Goal: Task Accomplishment & Management: Manage account settings

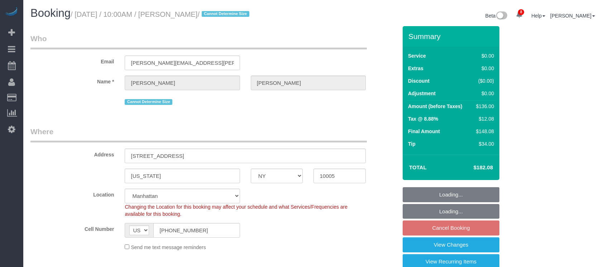
select select "NY"
select select "1"
select select "spot3"
select select "number:56"
select select "number:79"
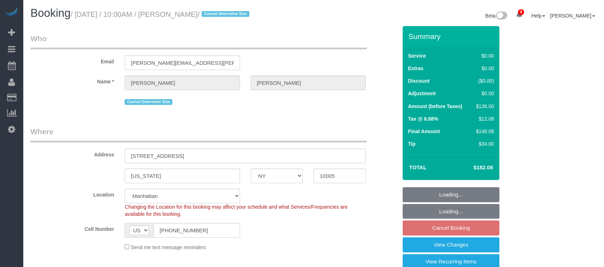
select select "number:15"
select select "number:6"
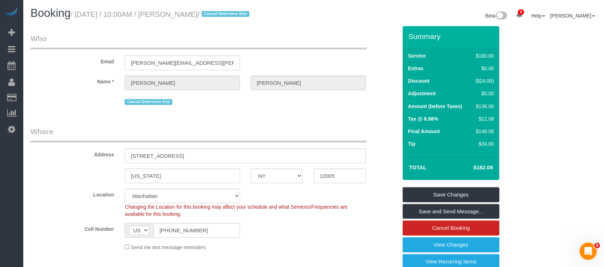
drag, startPoint x: 76, startPoint y: 14, endPoint x: 221, endPoint y: 13, distance: 145.0
click at [221, 13] on small "/ September 03, 2025 / 10:00AM / Emily Annis / Cannot Determine Size" at bounding box center [161, 14] width 181 height 8
copy small "September 03, 2025 / 10:00AM / Emily Annis"
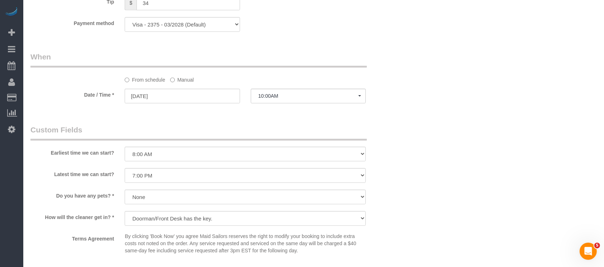
scroll to position [764, 0]
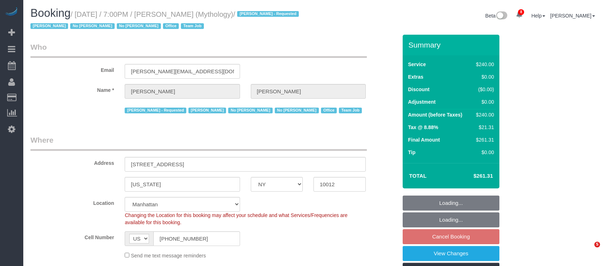
select select "NY"
select select "2"
select select "120"
select select "spot12"
select select "number:89"
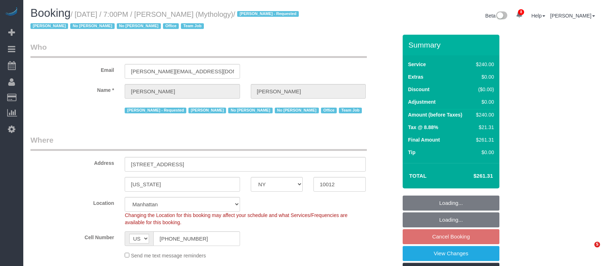
select select "number:90"
select select "number:15"
select select "number:7"
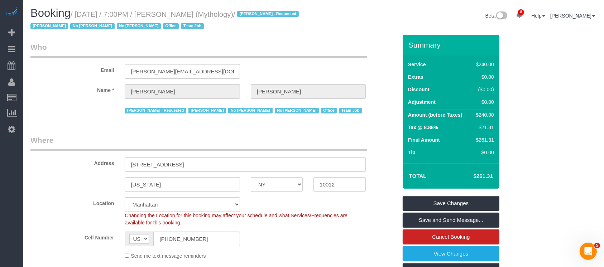
drag, startPoint x: 77, startPoint y: 14, endPoint x: 227, endPoint y: 12, distance: 150.4
click at [227, 12] on small "/ September 03, 2025 / 7:00PM / Elaine Pugsley (Mythology) / Ebony Howard - Req…" at bounding box center [165, 20] width 270 height 20
copy small "September 03, 2025 / 7:00PM / Elaine Pugsley"
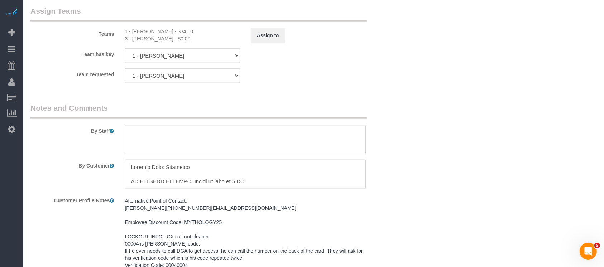
scroll to position [733, 0]
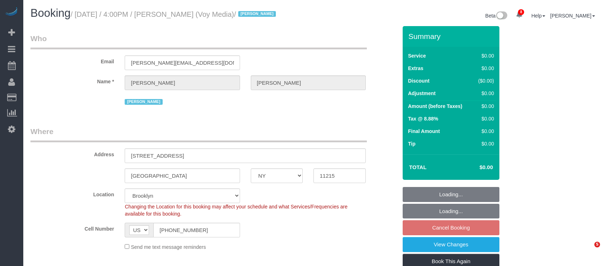
select select "NY"
select select "120"
select select "number:89"
select select "number:90"
select select "number:15"
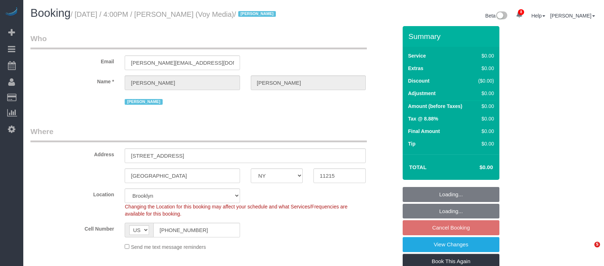
select select "number:5"
select select "number:21"
select select "spot9"
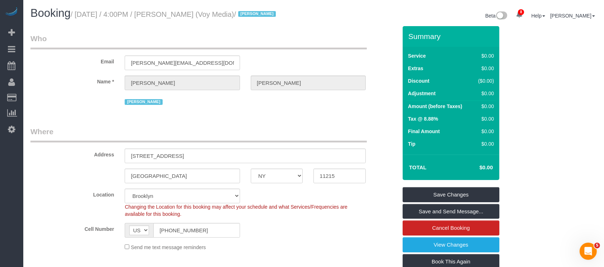
drag, startPoint x: 78, startPoint y: 16, endPoint x: 222, endPoint y: 16, distance: 143.6
click at [222, 16] on small "/ September 03, 2025 / 4:00PM / Kevin Urrutia (Voy Media) / Jacky Xu" at bounding box center [174, 14] width 207 height 8
copy small "September 03, 2025 / 4:00PM / Kevin Urrutia"
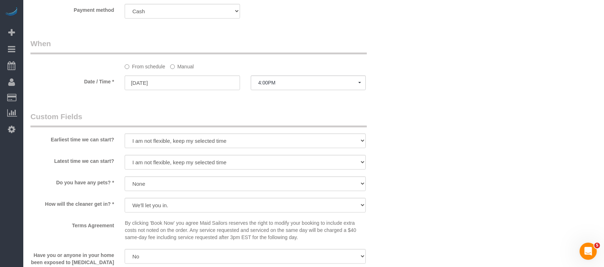
scroll to position [621, 0]
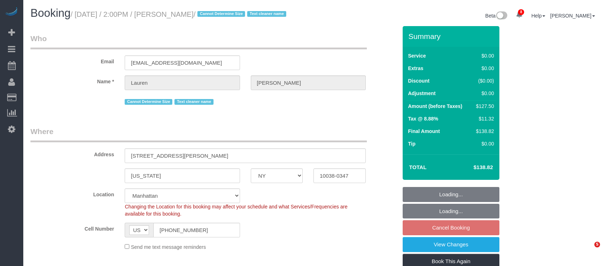
select select "NY"
select select "spot65"
select select "number:89"
select select "number:90"
select select "number:15"
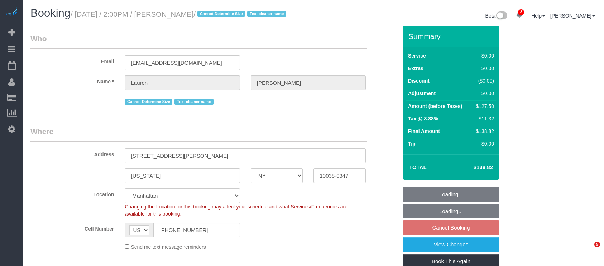
select select "number:5"
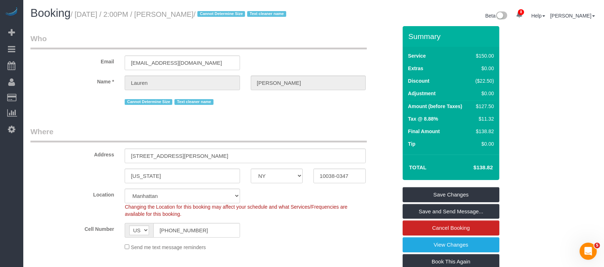
drag, startPoint x: 79, startPoint y: 17, endPoint x: 223, endPoint y: 16, distance: 144.0
click at [223, 16] on small "/ September 03, 2025 / 2:00PM / Lauren Dana / Cannot Determine Size Text cleane…" at bounding box center [180, 14] width 218 height 8
copy small "September 03, 2025 / 2:00PM / Lauren Dana"
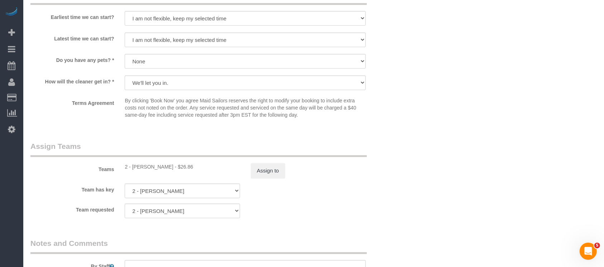
scroll to position [859, 0]
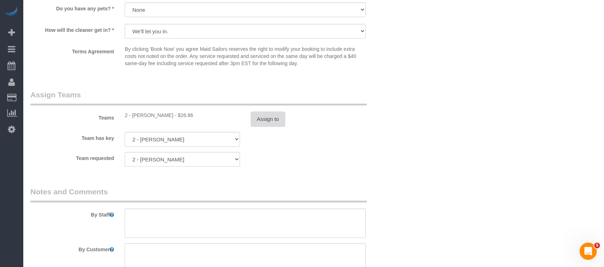
click at [278, 127] on button "Assign to" at bounding box center [268, 119] width 34 height 15
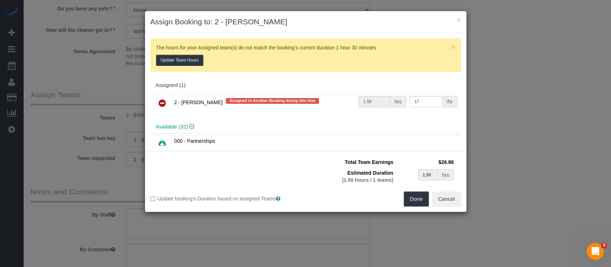
drag, startPoint x: 162, startPoint y: 98, endPoint x: 171, endPoint y: 94, distance: 9.9
click at [161, 98] on link at bounding box center [162, 103] width 17 height 14
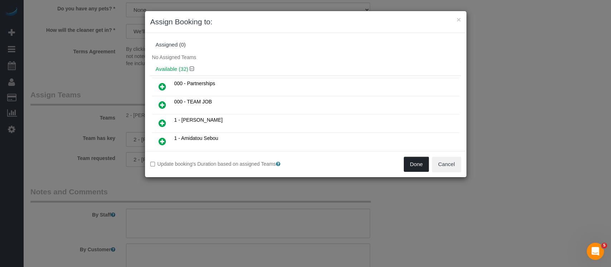
click at [421, 168] on button "Done" at bounding box center [416, 164] width 25 height 15
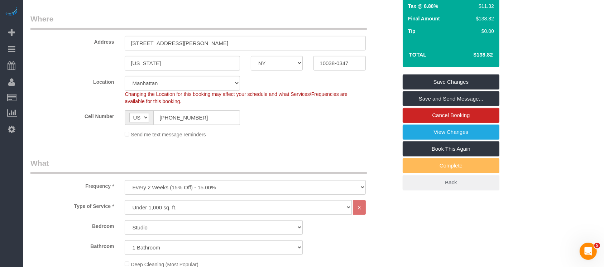
scroll to position [0, 0]
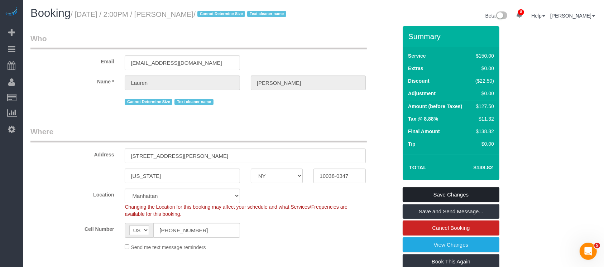
click at [459, 198] on link "Save Changes" at bounding box center [451, 194] width 97 height 15
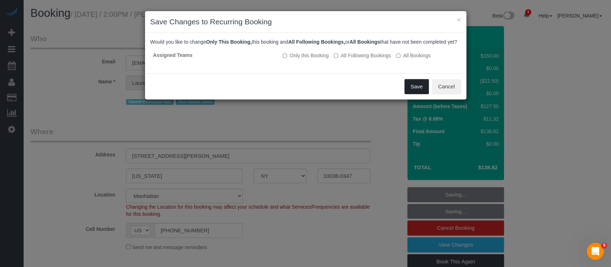
click at [415, 92] on button "Save" at bounding box center [417, 86] width 24 height 15
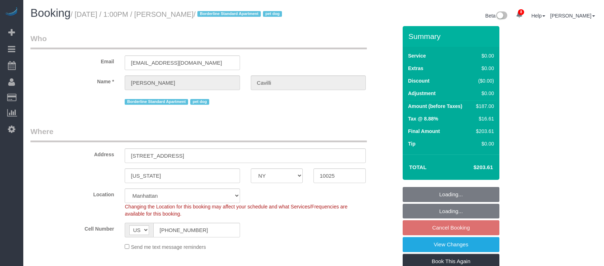
select select "NY"
select select "2"
select select "string:stripe"
select select "spot6"
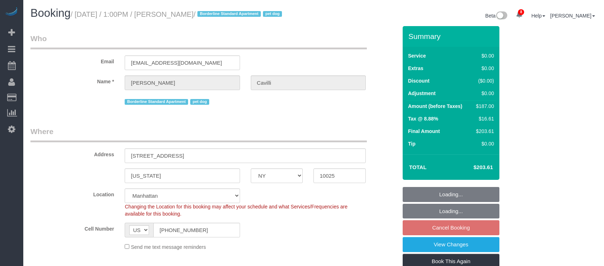
select select "number:89"
select select "number:90"
select select "number:13"
select select "number:5"
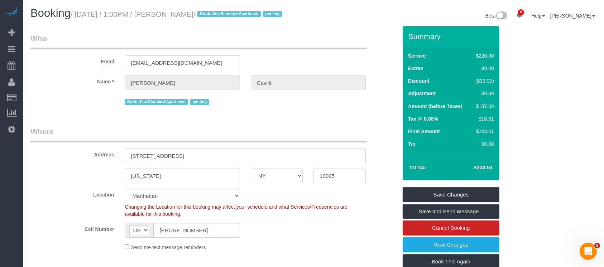
drag, startPoint x: 78, startPoint y: 14, endPoint x: 240, endPoint y: 13, distance: 162.2
click at [240, 13] on small "/ [DATE] / 1:00PM / [PERSON_NAME] / Borderline Standard Apartment pet dog" at bounding box center [177, 14] width 213 height 8
copy small "[DATE] / 1:00PM / [PERSON_NAME]"
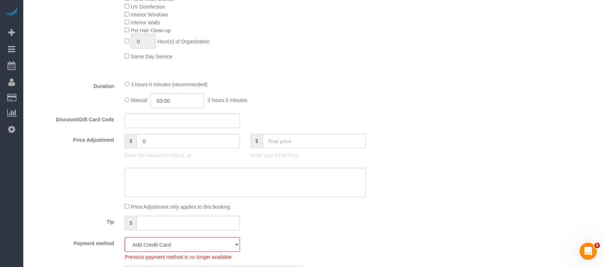
scroll to position [668, 0]
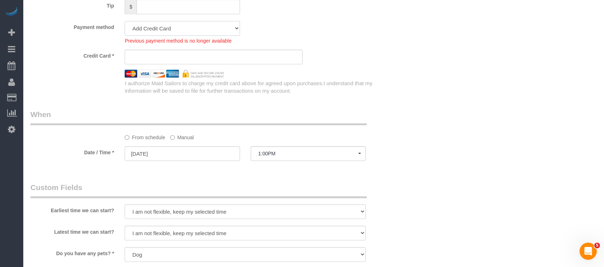
click at [224, 36] on select "Amex - 1008 - 12/2029 (Default) Add Credit Card ─────────────── Cash Check Payp…" at bounding box center [182, 28] width 115 height 15
select select "string:stripe-pm_1RY8gG4VGloSiKo7or0hj2s2"
click at [125, 33] on select "Amex - 1008 - 12/2029 (Default) Add Credit Card ─────────────── Cash Check Payp…" at bounding box center [182, 28] width 115 height 15
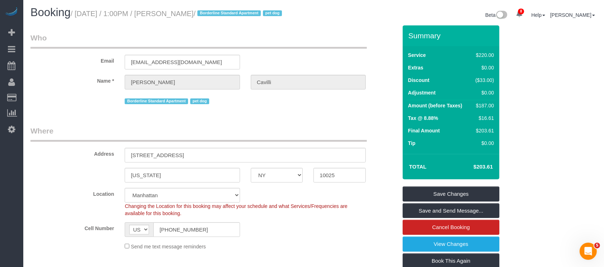
scroll to position [0, 0]
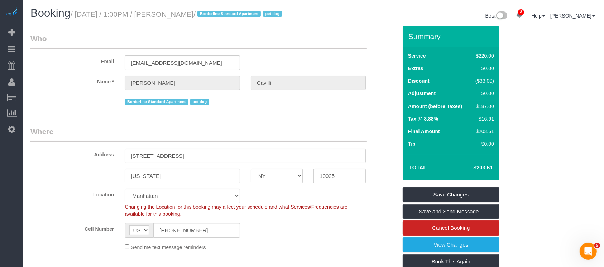
click at [462, 194] on div "Summary Service $220.00 Extras $0.00 Discount ($33.00) Adjustment $0.00 Amount …" at bounding box center [451, 164] width 97 height 277
click at [463, 201] on link "Save Changes" at bounding box center [451, 194] width 97 height 15
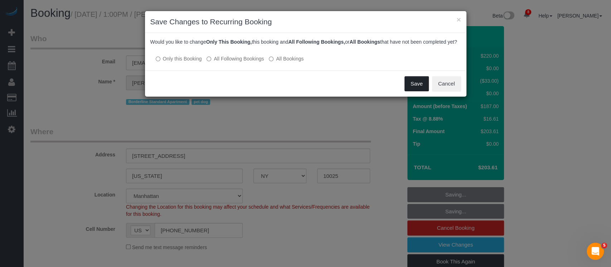
click at [412, 91] on button "Save" at bounding box center [417, 83] width 24 height 15
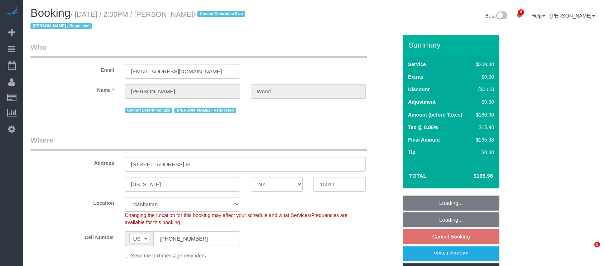
select select "NY"
select select "150"
select select "spot7"
select select "number:89"
select select "number:90"
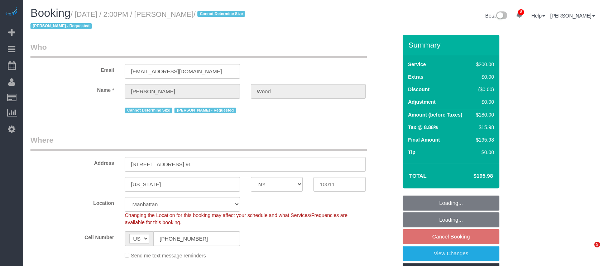
select select "number:15"
select select "number:6"
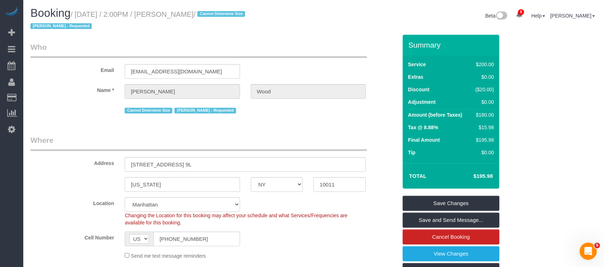
drag, startPoint x: 77, startPoint y: 14, endPoint x: 221, endPoint y: 13, distance: 143.6
click at [221, 13] on small "/ September 03, 2025 / 2:00PM / Kevin Wood / Cannot Determine Size Itik Phillip…" at bounding box center [138, 20] width 217 height 20
copy small "September 03, 2025 / 2:00PM / Kevin Wood"
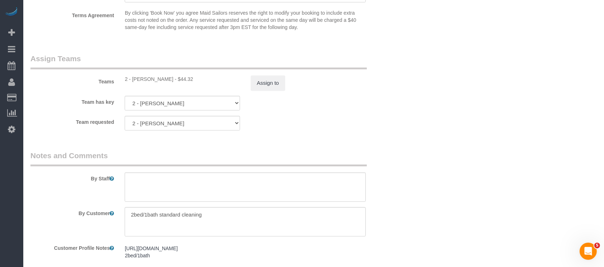
scroll to position [704, 0]
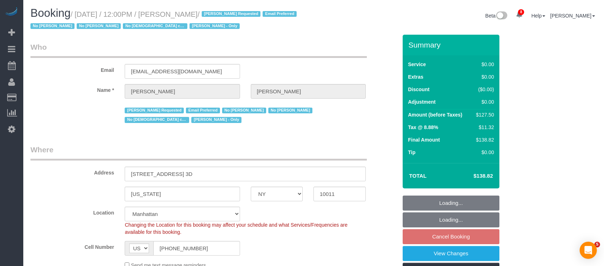
select select "NY"
select select "1"
select select "spot5"
select select "number:89"
select select "number:90"
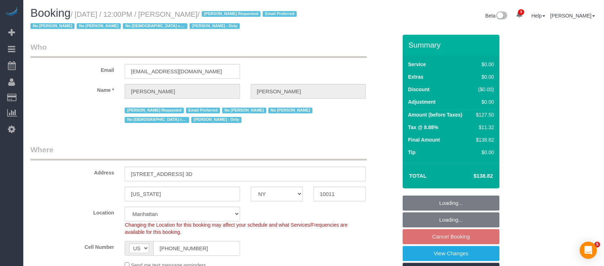
select select "number:15"
select select "number:5"
select select "number:21"
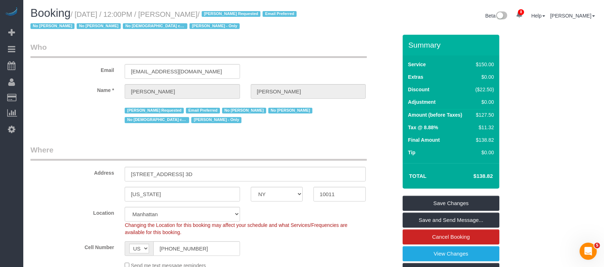
drag, startPoint x: 77, startPoint y: 15, endPoint x: 245, endPoint y: 17, distance: 168.0
click at [245, 17] on small "/ September 03, 2025 / 12:00PM / Michael Donaldson / Arianny Garcia Requested E…" at bounding box center [164, 20] width 268 height 20
copy small "September 03, 2025 / 12:00PM / Michael Donaldson"
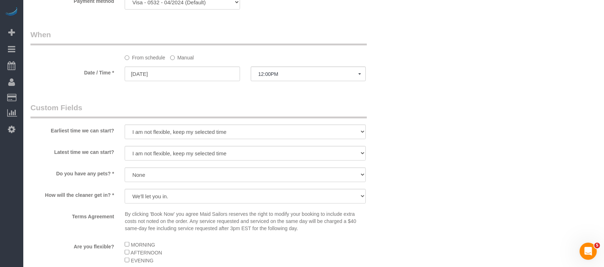
scroll to position [811, 0]
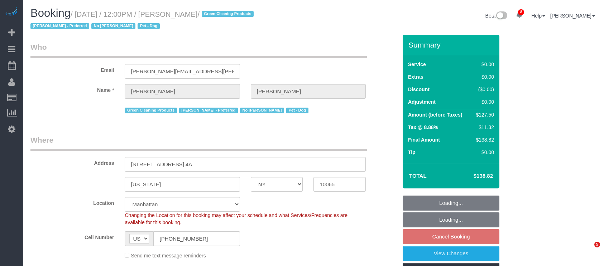
select select "NY"
select select "spot5"
select select "number:89"
select select "number:90"
select select "number:13"
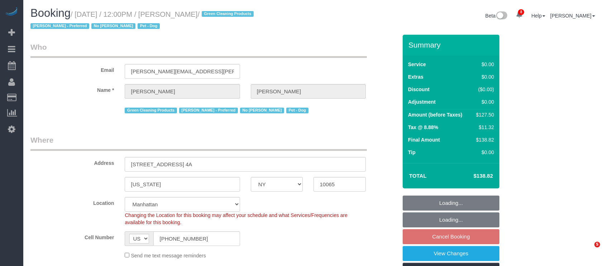
select select "number:7"
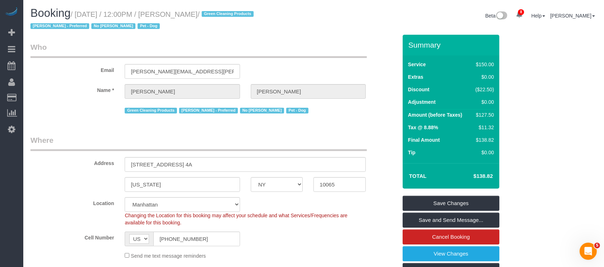
drag, startPoint x: 78, startPoint y: 13, endPoint x: 226, endPoint y: 13, distance: 148.3
click at [226, 12] on small "/ [DATE] / 12:00PM / [PERSON_NAME] / Green Cleaning Products [PERSON_NAME] - Pr…" at bounding box center [142, 20] width 225 height 20
copy small "[DATE] / 12:00PM / [PERSON_NAME]"
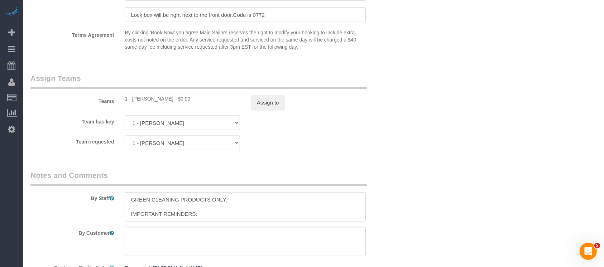
scroll to position [886, 0]
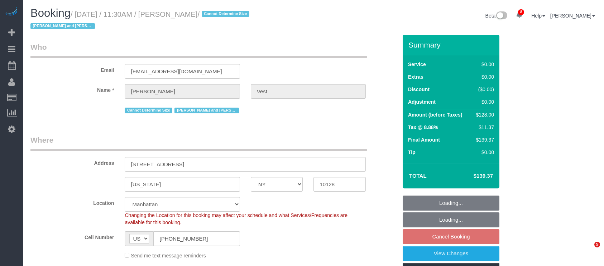
select select "NY"
select select "1"
select select "number:57"
select select "number:74"
select select "number:15"
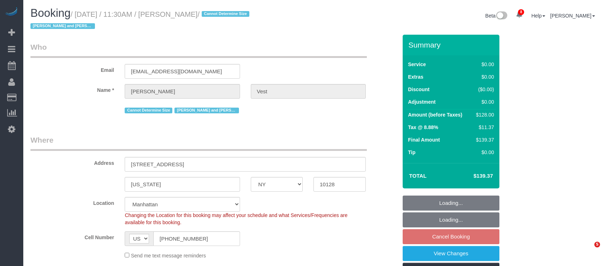
select select "number:6"
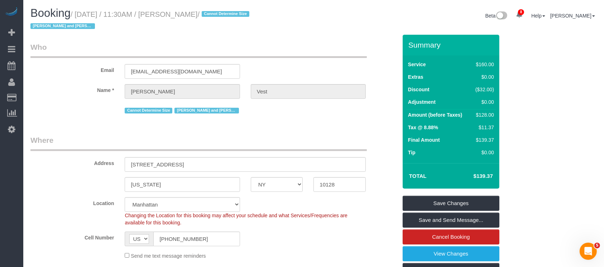
drag, startPoint x: 80, startPoint y: 13, endPoint x: 229, endPoint y: 20, distance: 149.1
click at [226, 15] on small "/ [DATE] / 11:30AM / [PERSON_NAME] / Cannot Determine Size [PERSON_NAME] and [P…" at bounding box center [140, 20] width 221 height 20
copy small "[DATE] / 11:30AM / [PERSON_NAME]"
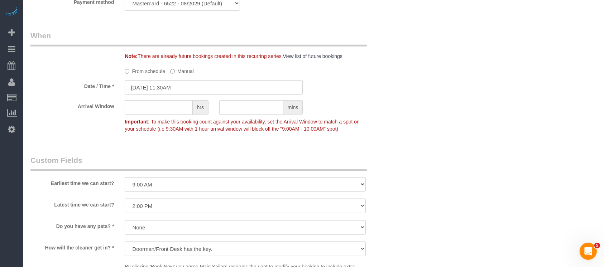
scroll to position [859, 0]
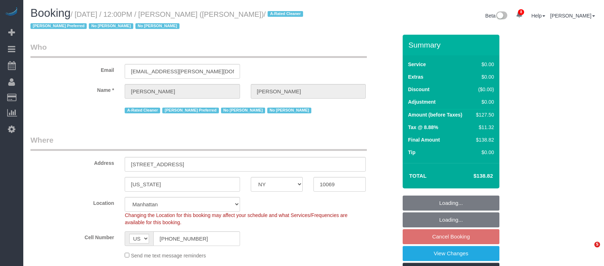
select select "NY"
select select "number:89"
select select "number:90"
select select "number:15"
select select "number:6"
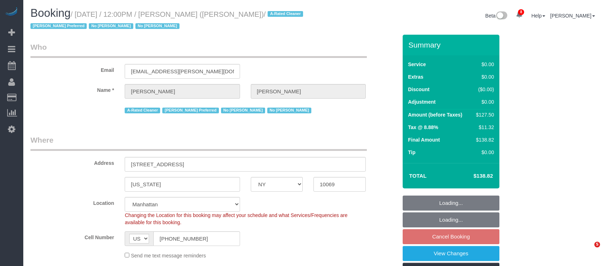
select select "spot63"
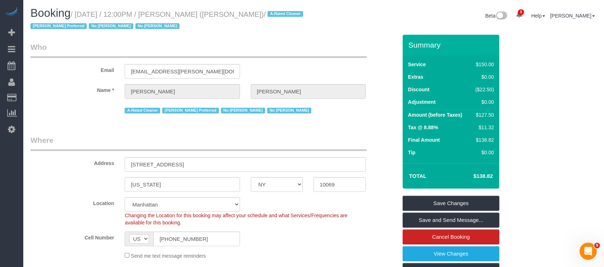
drag, startPoint x: 78, startPoint y: 13, endPoint x: 240, endPoint y: 13, distance: 162.2
click at [240, 13] on small "/ September 03, 2025 / 12:00PM / Yannil Gonzalez (Cooley) / A-Rated Cleaner Ber…" at bounding box center [167, 20] width 275 height 20
copy small "September 03, 2025 / 12:00PM / Yannil Gonzalez ("
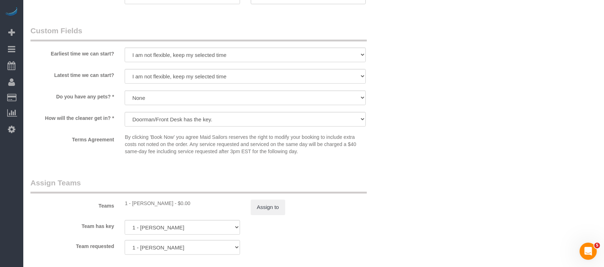
scroll to position [907, 0]
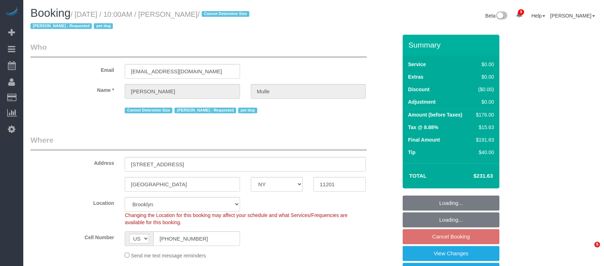
select select "NY"
select select "2"
select select "number:58"
select select "number:76"
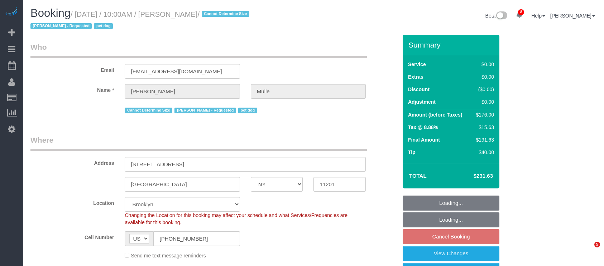
select select "number:13"
select select "number:6"
select select "spot62"
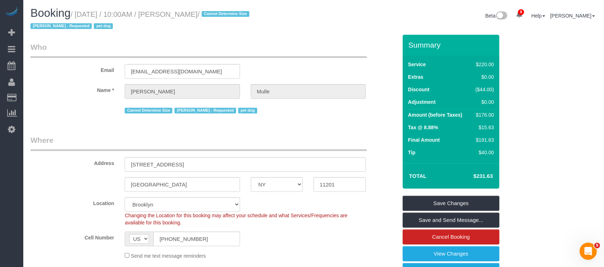
drag, startPoint x: 76, startPoint y: 14, endPoint x: 222, endPoint y: 13, distance: 146.1
click at [222, 13] on small "/ September 03, 2025 / 10:00AM / David Mulle / Cannot Determine Size Eveling Me…" at bounding box center [140, 20] width 221 height 20
copy small "September 03, 2025 / 10:00AM / David Mulle"
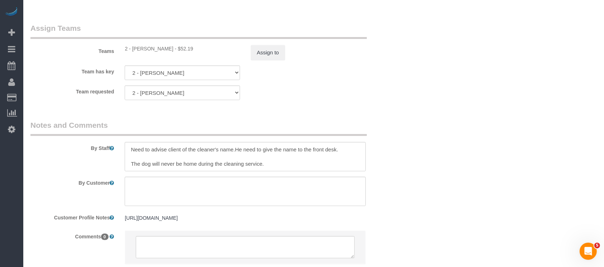
scroll to position [955, 0]
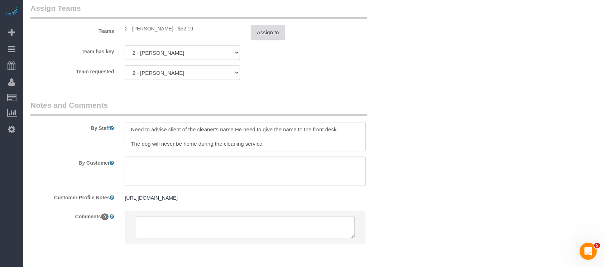
click at [268, 40] on button "Assign to" at bounding box center [268, 32] width 34 height 15
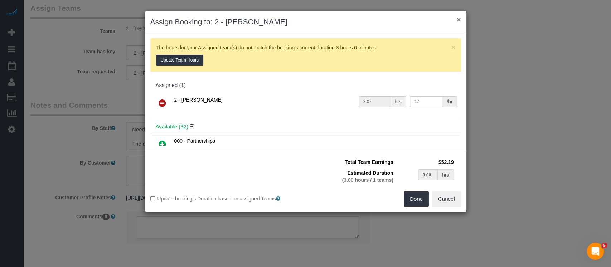
click at [461, 21] on button "×" at bounding box center [459, 20] width 4 height 8
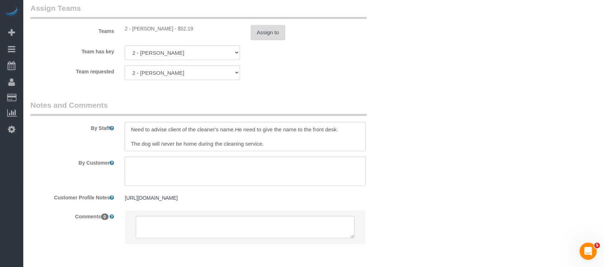
click at [269, 40] on button "Assign to" at bounding box center [268, 32] width 34 height 15
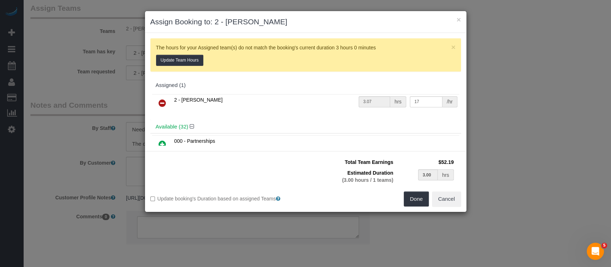
drag, startPoint x: 159, startPoint y: 102, endPoint x: 174, endPoint y: 102, distance: 14.7
click at [160, 103] on icon at bounding box center [163, 103] width 8 height 9
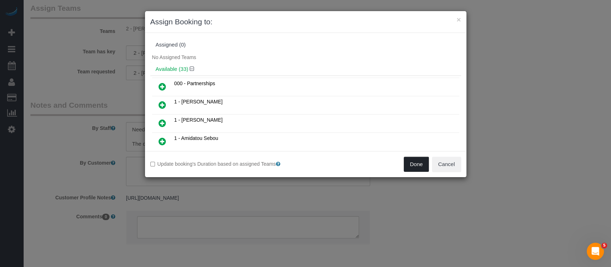
drag, startPoint x: 413, startPoint y: 162, endPoint x: 402, endPoint y: 156, distance: 12.0
click at [413, 162] on button "Done" at bounding box center [416, 164] width 25 height 15
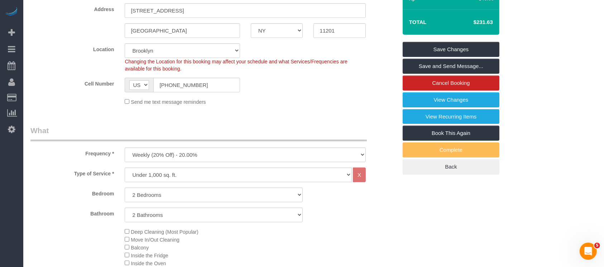
scroll to position [95, 0]
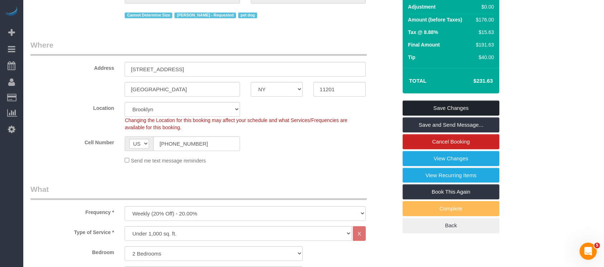
click at [460, 103] on link "Save Changes" at bounding box center [451, 108] width 97 height 15
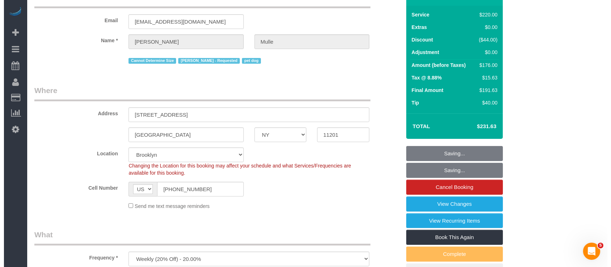
scroll to position [0, 0]
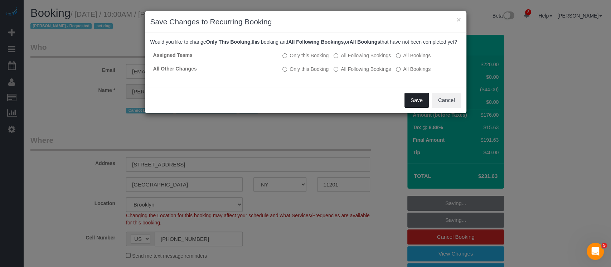
drag, startPoint x: 409, startPoint y: 106, endPoint x: 394, endPoint y: 105, distance: 15.0
click at [409, 105] on button "Save" at bounding box center [417, 100] width 24 height 15
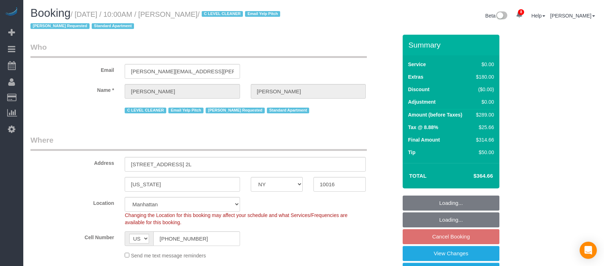
select select "NY"
select select "1"
select select "spot3"
select select "number:89"
select select "number:90"
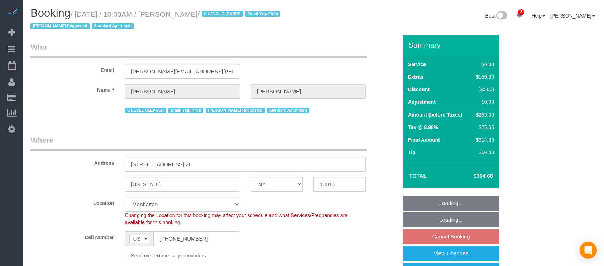
select select "number:15"
select select "number:6"
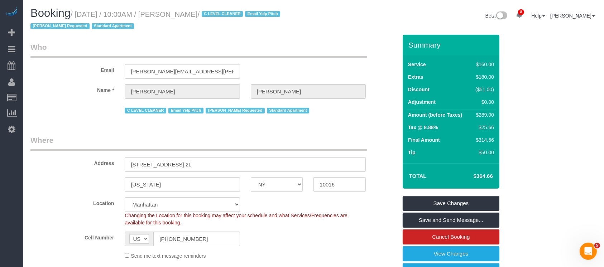
drag, startPoint x: 77, startPoint y: 15, endPoint x: 253, endPoint y: 54, distance: 180.3
click at [250, 14] on small "/ [DATE] / 10:00AM / [PERSON_NAME] / C LEVEL CLEANER Email Yelp Pitch [PERSON_N…" at bounding box center [156, 20] width 252 height 20
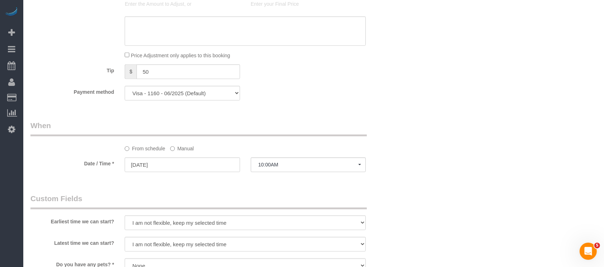
scroll to position [764, 0]
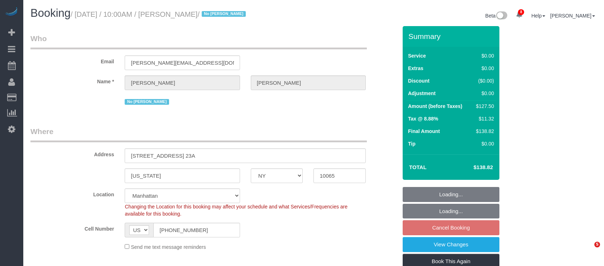
select select "NY"
select select "1"
select select "number:89"
select select "number:90"
select select "number:15"
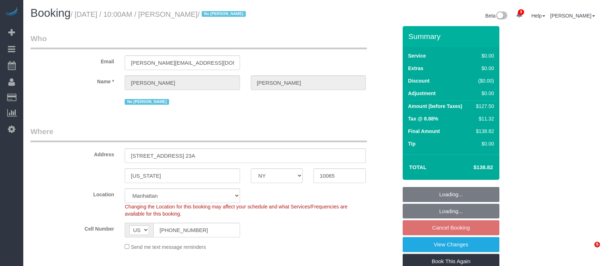
select select "number:5"
select select "number:21"
select select "spot61"
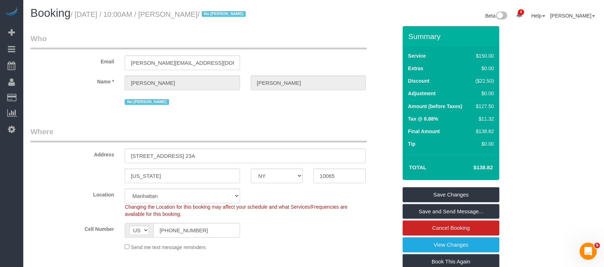
drag, startPoint x: 76, startPoint y: 13, endPoint x: 259, endPoint y: 21, distance: 183.2
click at [248, 12] on small "/ September 03, 2025 / 10:00AM / Roger Hewer-Candee / No Dequan Lowe" at bounding box center [159, 14] width 177 height 8
copy small "September 03, 2025 / 10:00AM / Roger Hewer-Candee"
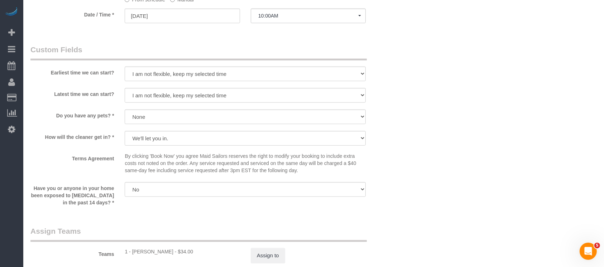
scroll to position [859, 0]
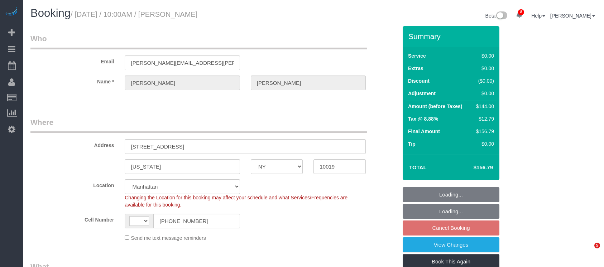
select select "NY"
select select "string:[GEOGRAPHIC_DATA]"
select select "string:stripe-pm_1QKN2r4VGloSiKo7Lsf9VVt7"
select select "object:3214"
select select "spot3"
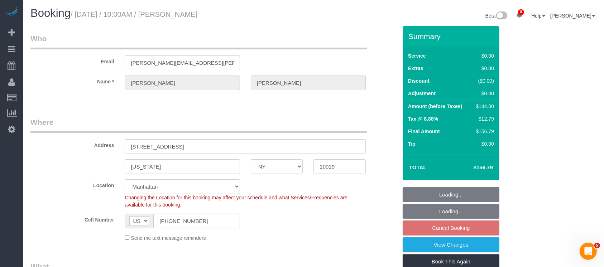
select select "number:89"
select select "number:90"
select select "number:15"
select select "number:5"
select select "1"
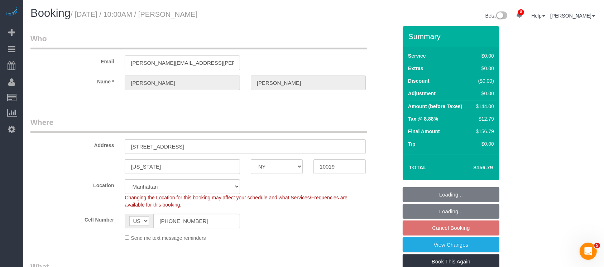
select select "object:3864"
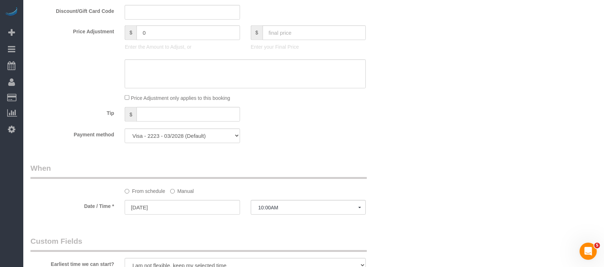
select select "1"
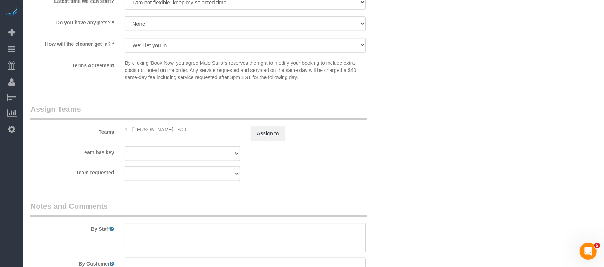
scroll to position [838, 0]
click at [260, 136] on button "Assign to" at bounding box center [268, 131] width 34 height 15
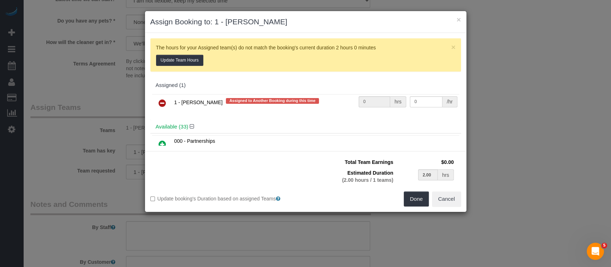
click at [164, 103] on icon at bounding box center [163, 103] width 8 height 9
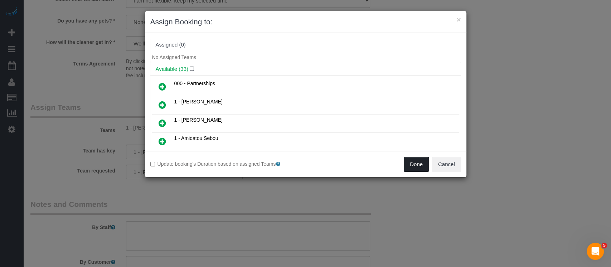
click at [416, 162] on button "Done" at bounding box center [416, 164] width 25 height 15
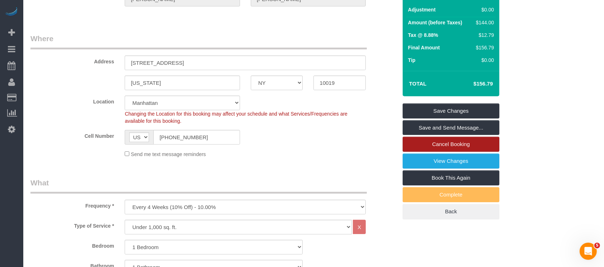
scroll to position [74, 0]
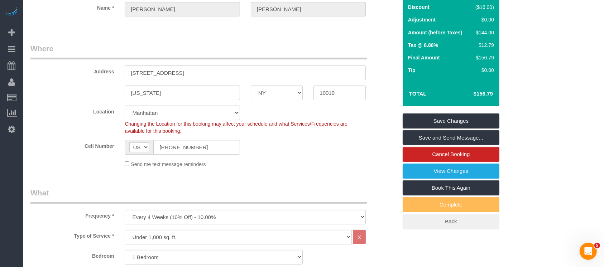
click at [463, 112] on div "Summary Service $160.00 Extras $0.00 Discount ($16.00) Adjustment $0.00 Amount …" at bounding box center [451, 90] width 97 height 277
click at [461, 116] on link "Save Changes" at bounding box center [451, 121] width 97 height 15
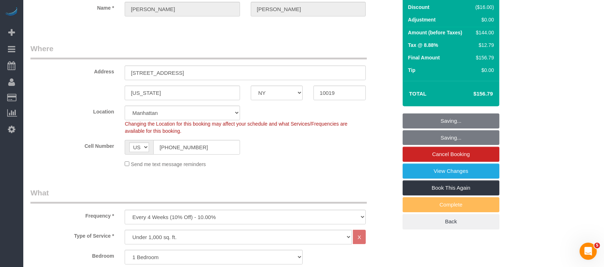
scroll to position [0, 0]
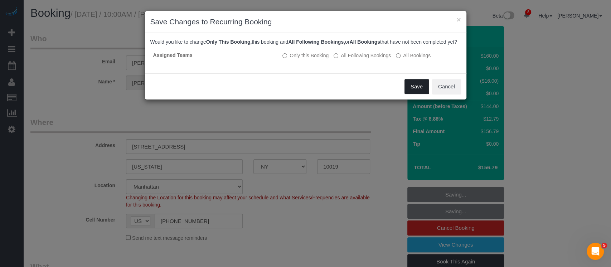
click at [412, 94] on button "Save" at bounding box center [417, 86] width 24 height 15
